Goal: Information Seeking & Learning: Learn about a topic

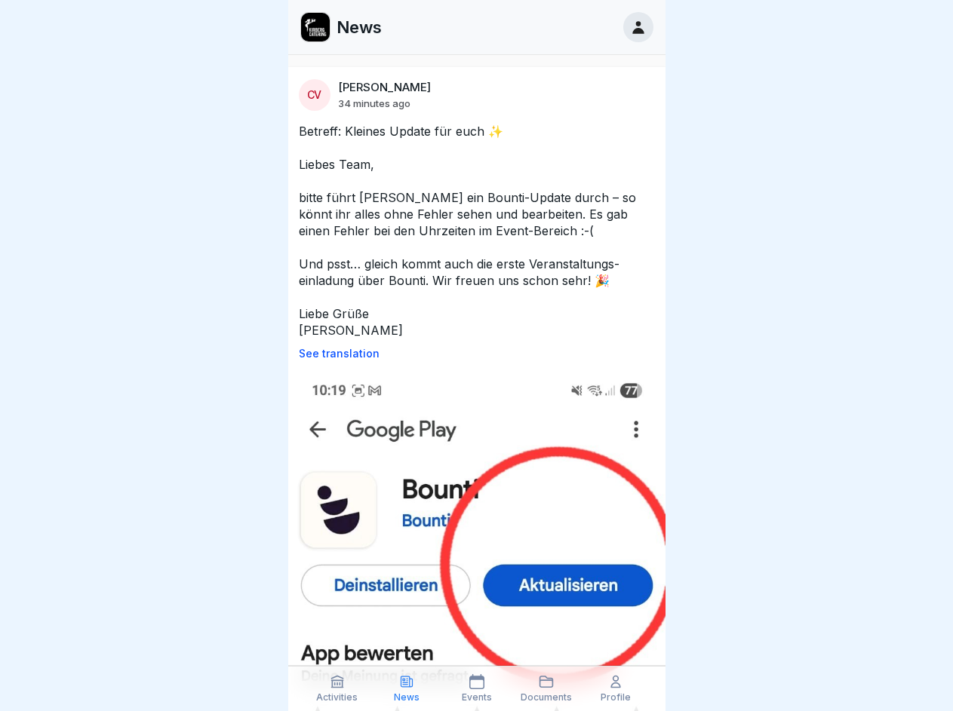
click at [470, 354] on p "See translation" at bounding box center [477, 354] width 356 height 12
click at [337, 689] on icon at bounding box center [337, 681] width 15 height 15
click at [407, 689] on icon at bounding box center [406, 681] width 15 height 15
click at [476, 689] on icon at bounding box center [476, 681] width 15 height 15
click at [546, 689] on icon at bounding box center [546, 681] width 15 height 15
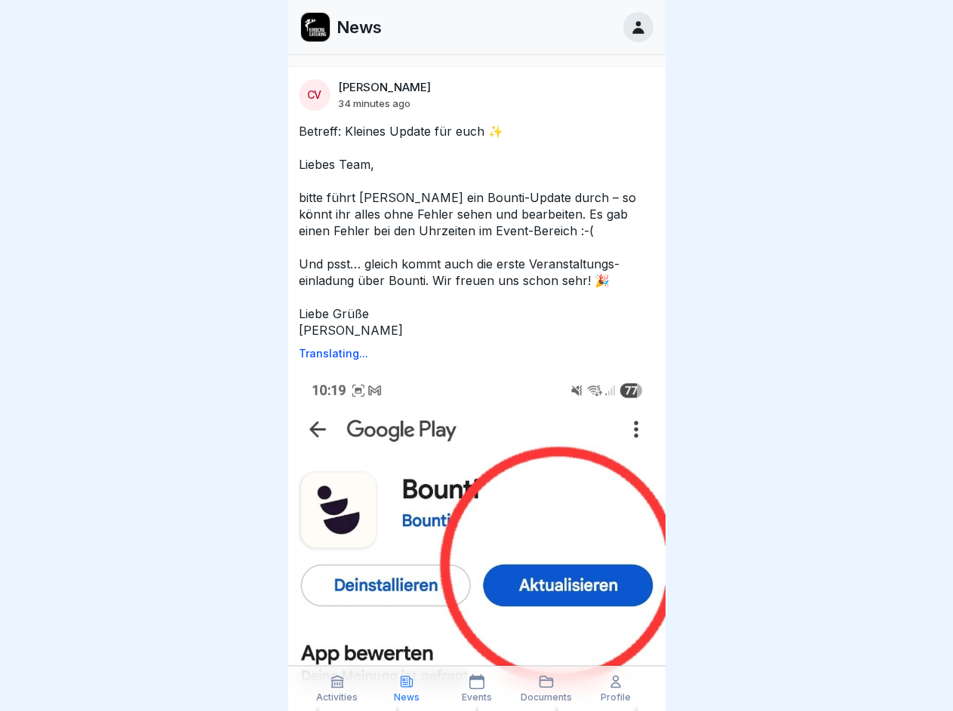
click at [616, 689] on icon at bounding box center [615, 681] width 15 height 15
